Goal: Navigation & Orientation: Find specific page/section

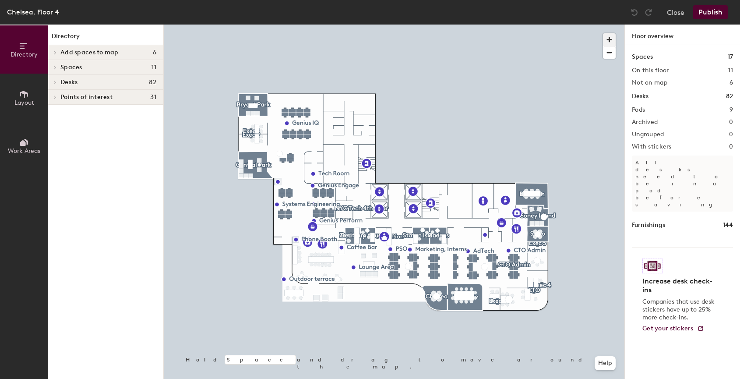
click at [610, 37] on span "button" at bounding box center [609, 39] width 13 height 13
